Goal: Information Seeking & Learning: Learn about a topic

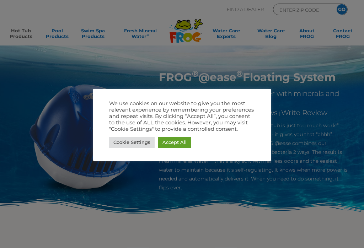
click at [133, 146] on link "Cookie Settings" at bounding box center [131, 142] width 45 height 11
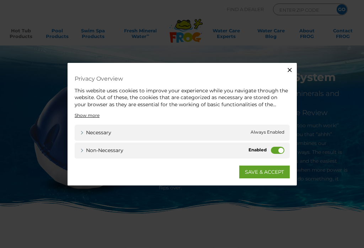
click at [279, 152] on label "Non-necessary" at bounding box center [277, 150] width 13 height 7
click at [0, 0] on input "Non-necessary" at bounding box center [0, 0] width 0 height 0
click at [274, 149] on label "Non-necessary" at bounding box center [277, 150] width 13 height 7
click at [0, 0] on input "Non-necessary" at bounding box center [0, 0] width 0 height 0
click at [271, 151] on label "Non-necessary" at bounding box center [277, 150] width 13 height 7
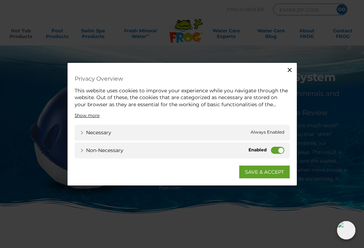
click at [0, 0] on input "Non-necessary" at bounding box center [0, 0] width 0 height 0
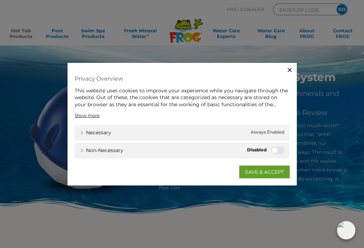
click at [291, 71] on icon "button" at bounding box center [289, 69] width 7 height 7
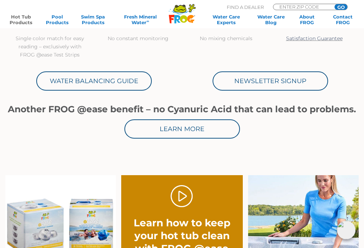
scroll to position [317, 0]
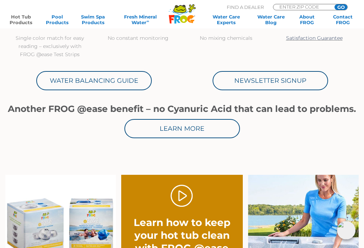
click at [147, 130] on link "Learn More" at bounding box center [181, 128] width 115 height 19
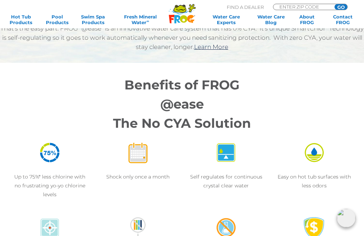
scroll to position [510, 0]
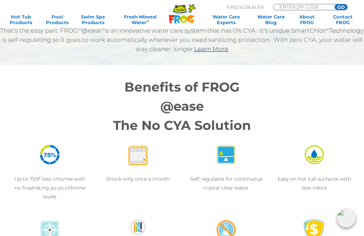
click at [228, 47] on link "Learn More" at bounding box center [211, 48] width 34 height 7
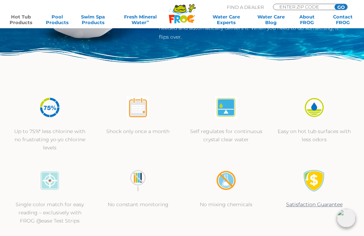
scroll to position [151, 0]
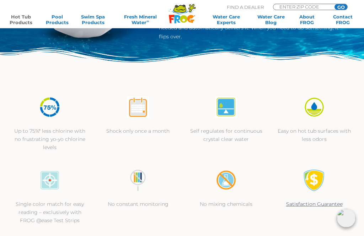
click at [17, 198] on div at bounding box center [50, 185] width 74 height 31
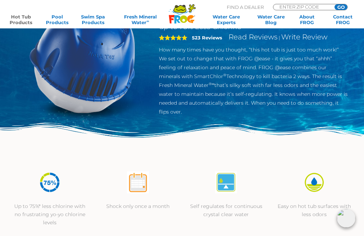
scroll to position [0, 0]
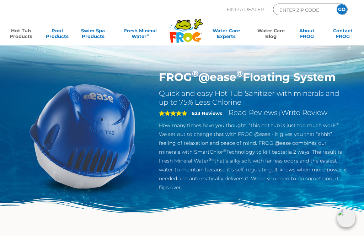
click at [272, 31] on link "Water Care Blog" at bounding box center [271, 35] width 28 height 14
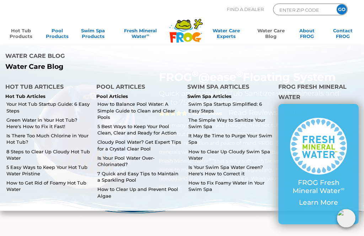
click at [23, 180] on link "How to Get Rid of Foamy Hot Tub Water" at bounding box center [48, 186] width 84 height 13
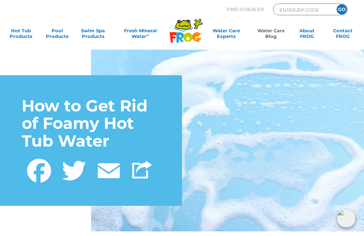
click at [24, 167] on link "Facebook" at bounding box center [39, 169] width 35 height 29
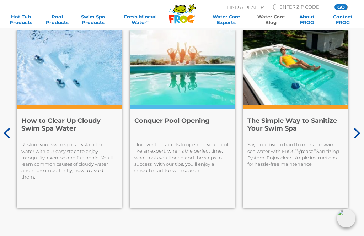
scroll to position [4129, 0]
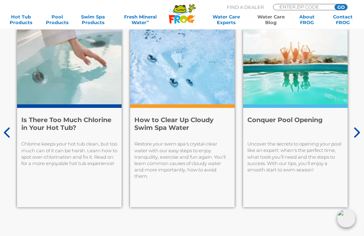
click at [42, 125] on h4 "Is There Too Much Chlorine in Your Hot Tub?" at bounding box center [69, 123] width 96 height 15
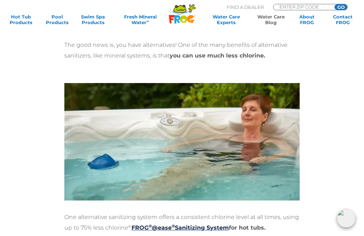
scroll to position [1820, 0]
